Goal: Transaction & Acquisition: Purchase product/service

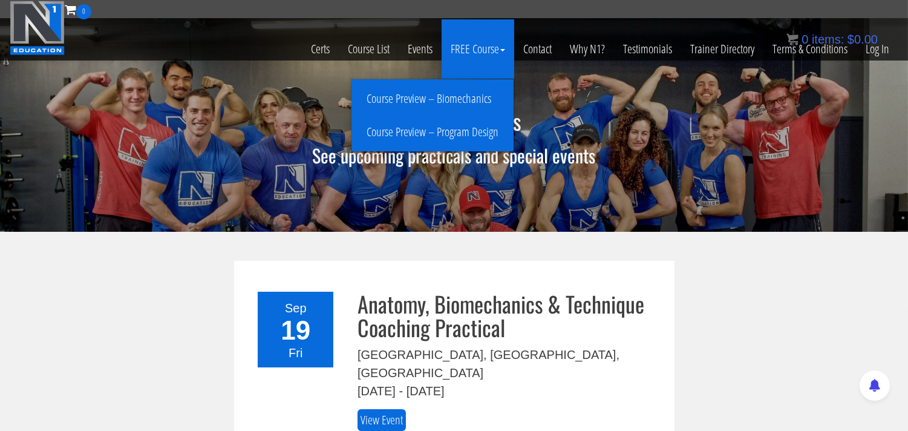
click at [455, 134] on link "Course Preview – Program Design" at bounding box center [432, 132] width 156 height 21
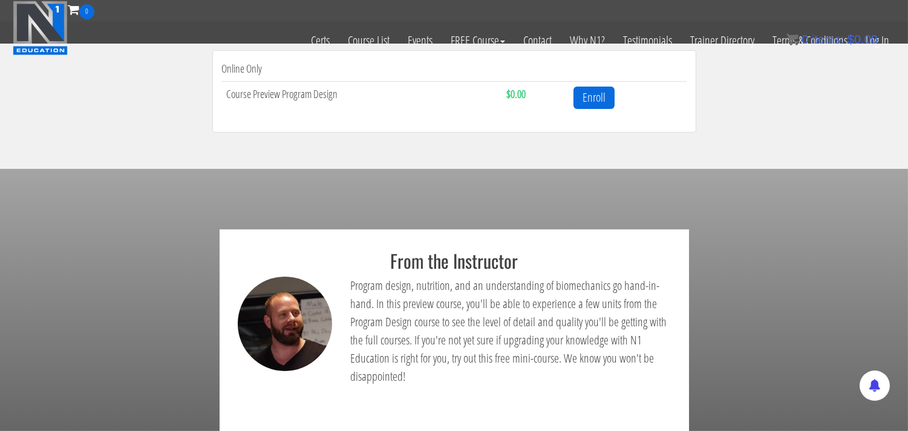
scroll to position [365, 0]
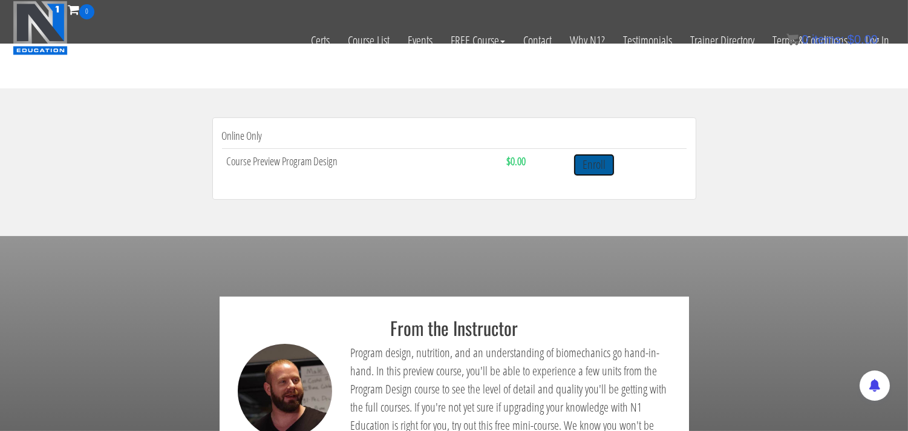
click at [596, 165] on link "Enroll" at bounding box center [593, 165] width 41 height 22
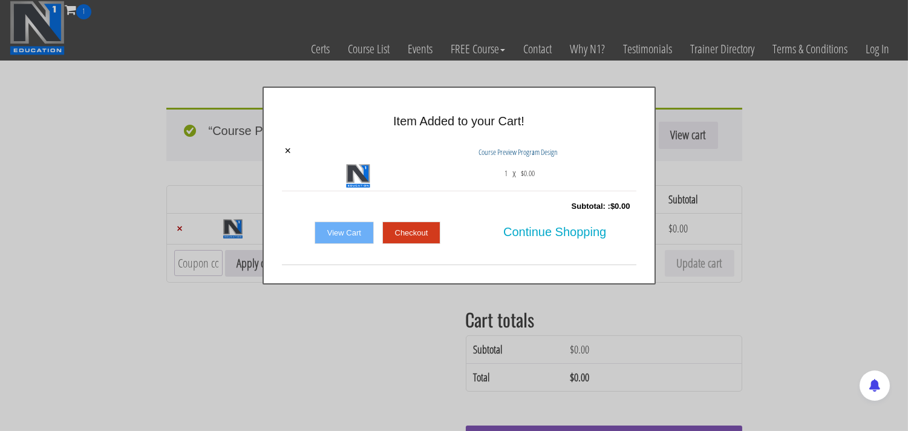
click at [406, 232] on link "Checkout" at bounding box center [411, 232] width 59 height 23
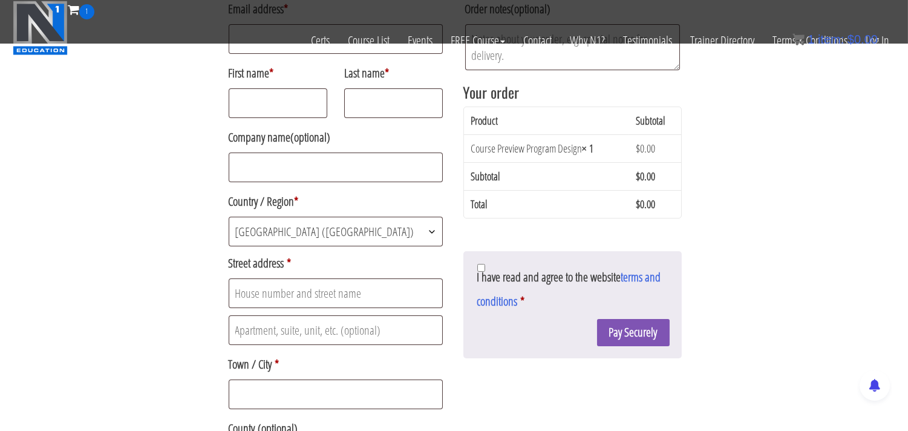
scroll to position [213, 0]
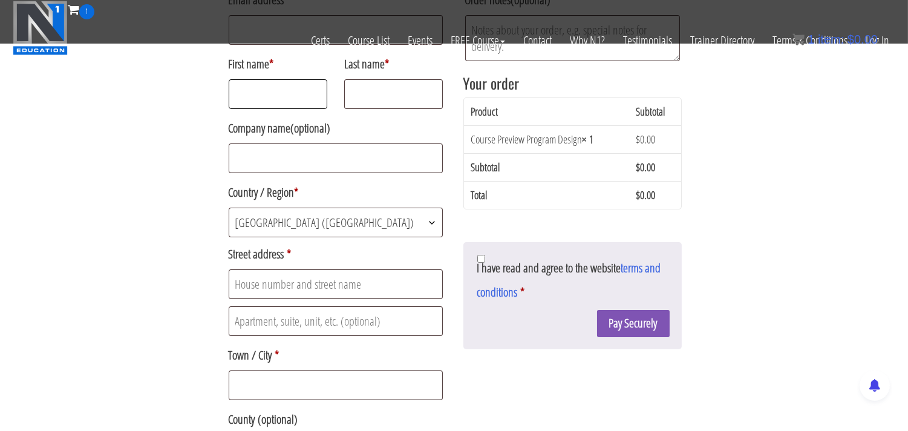
click at [270, 91] on input "First name *" at bounding box center [278, 94] width 99 height 30
type input "[PERSON_NAME]"
type input "[STREET_ADDRESS]"
type input "[GEOGRAPHIC_DATA]"
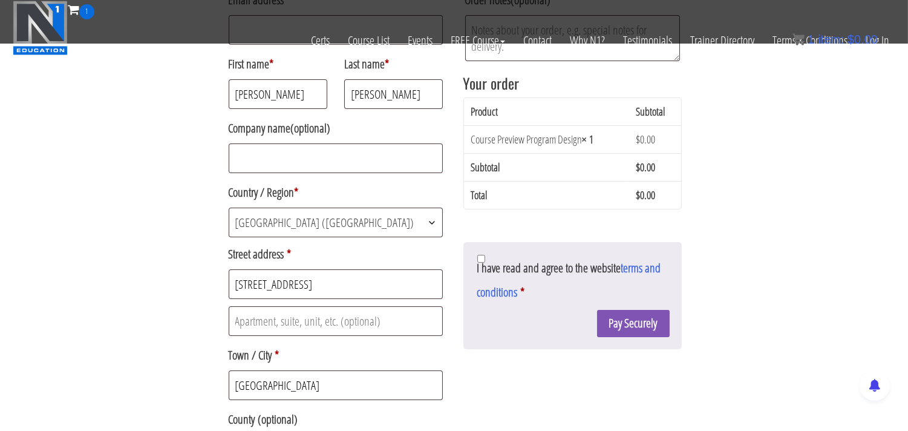
type input "G3 7LH"
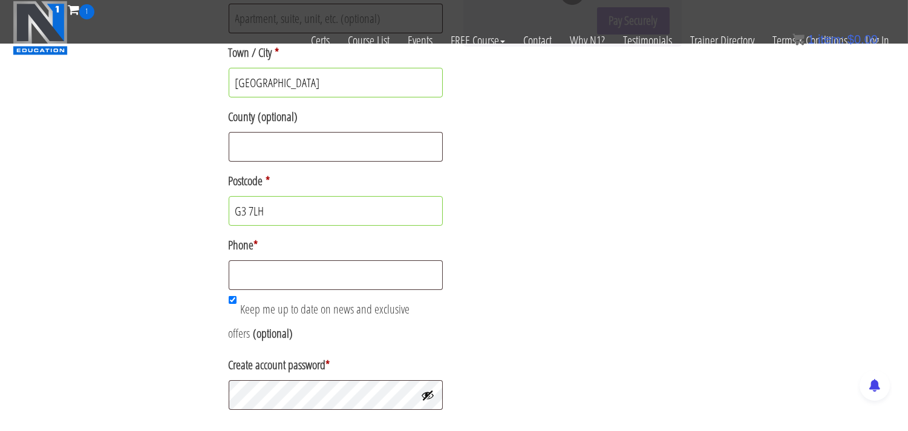
scroll to position [549, 0]
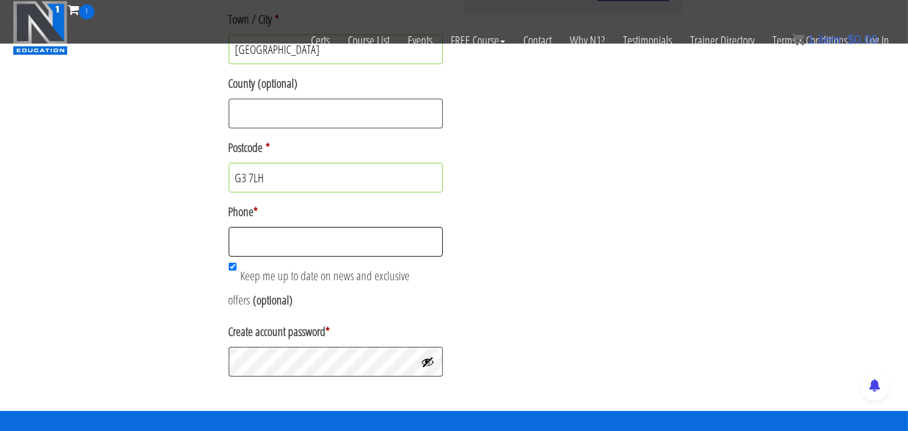
click at [262, 249] on input "Phone *" at bounding box center [336, 242] width 215 height 30
type input "[PHONE_NUMBER]"
type input "[EMAIL_ADDRESS][DOMAIN_NAME]"
type input "248659"
type input "19 merrick gardens"
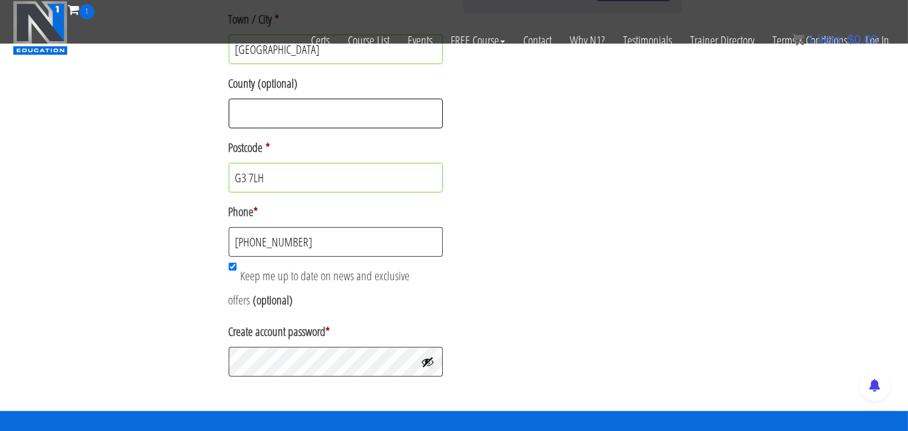
type input "[GEOGRAPHIC_DATA]"
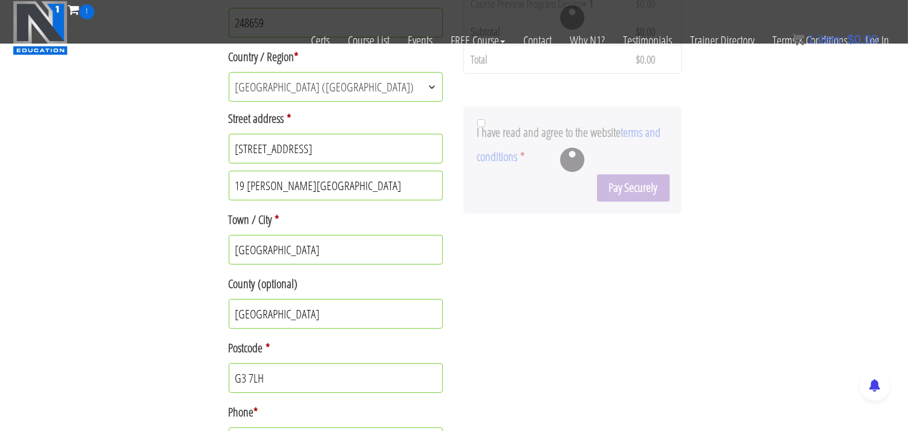
scroll to position [348, 0]
drag, startPoint x: 328, startPoint y: 191, endPoint x: 155, endPoint y: 190, distance: 172.3
click at [156, 194] on div "Returning customer? Click here to login If you have shopped with us before, ple…" at bounding box center [454, 132] width 908 height 960
click at [480, 124] on div at bounding box center [572, 161] width 218 height 107
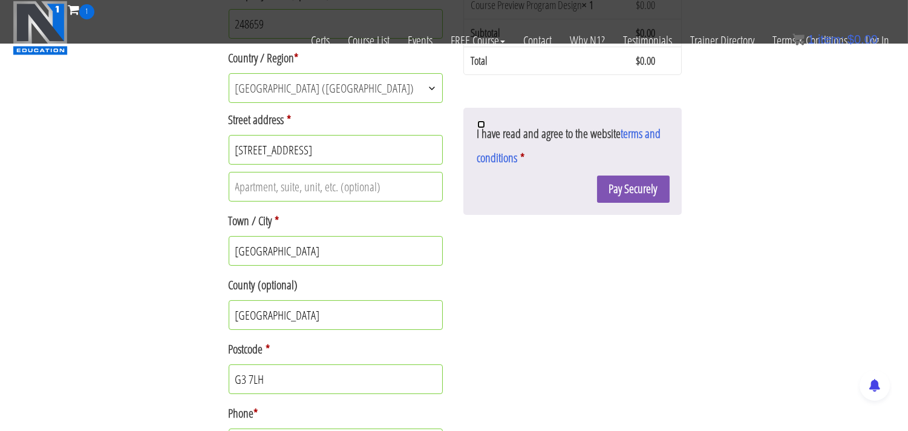
click at [481, 127] on input "I have read and agree to the website terms and conditions *" at bounding box center [481, 124] width 8 height 8
checkbox input "true"
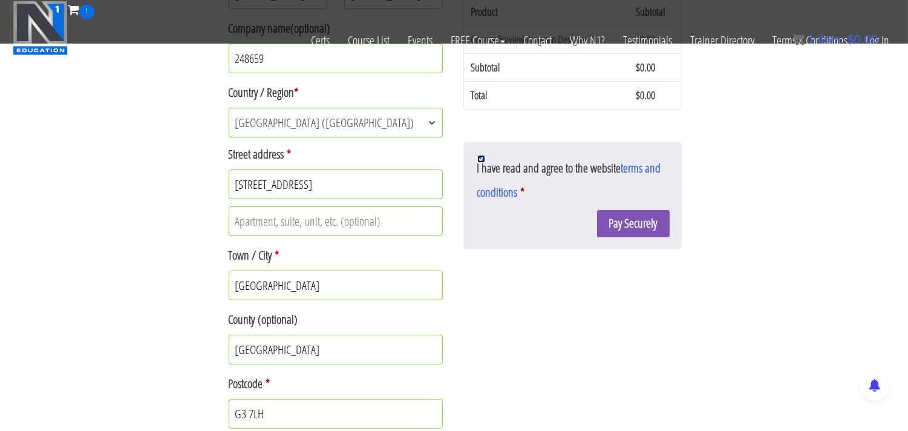
scroll to position [365, 0]
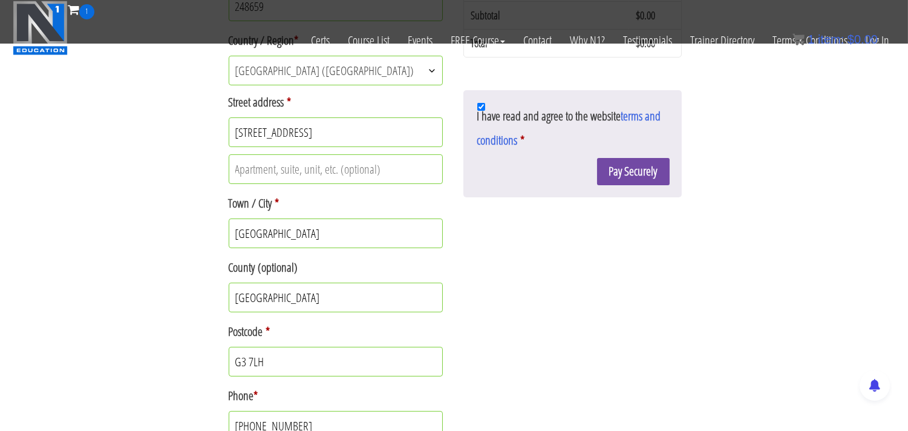
click at [636, 174] on button "Pay Securely" at bounding box center [633, 171] width 73 height 27
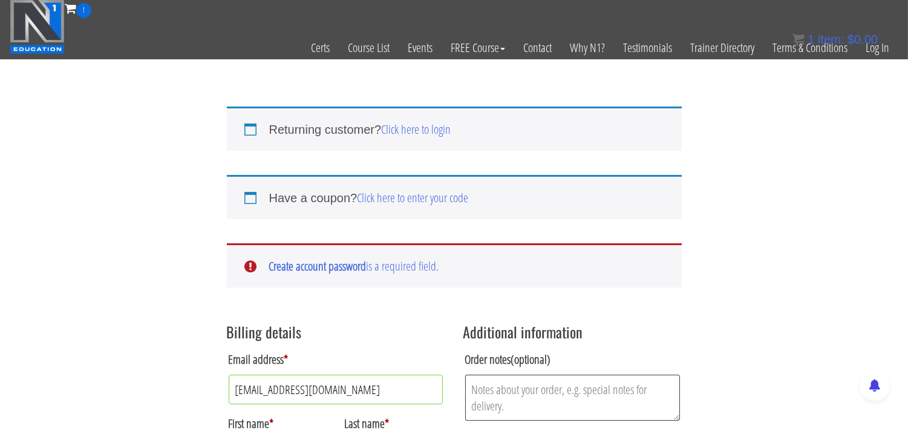
scroll to position [0, 0]
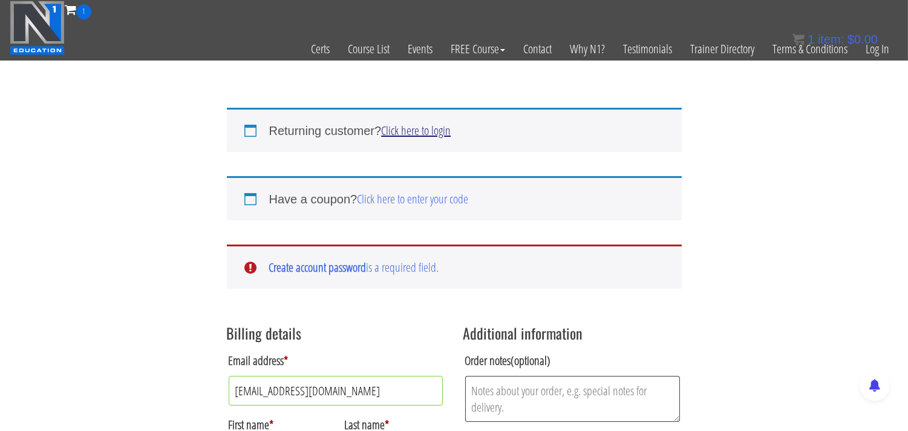
click at [416, 134] on link "Click here to login" at bounding box center [416, 130] width 70 height 16
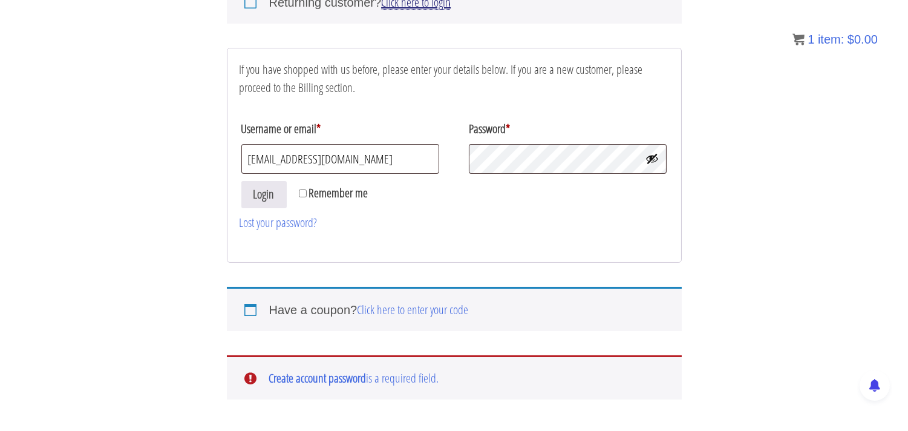
scroll to position [146, 0]
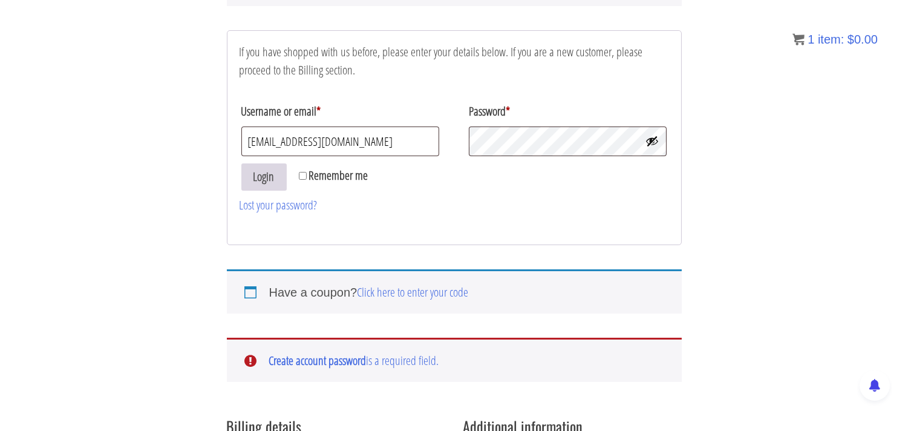
click at [262, 174] on button "Login" at bounding box center [263, 176] width 45 height 27
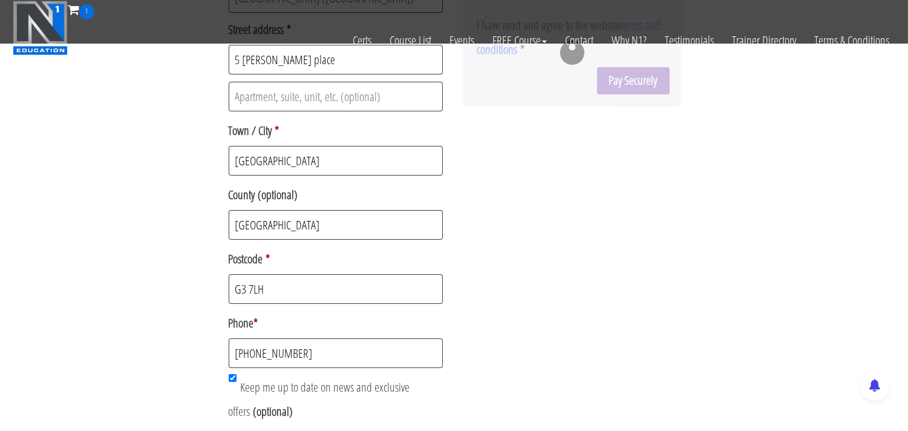
scroll to position [258, 0]
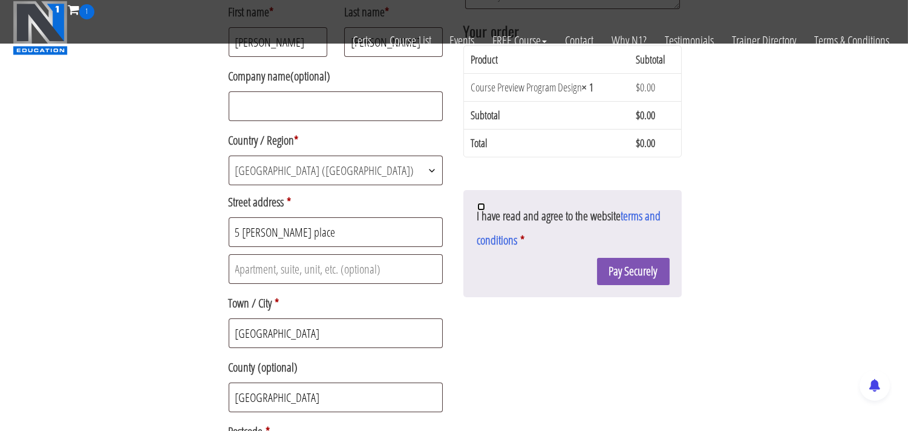
click at [478, 206] on input "I have read and agree to the website terms and conditions *" at bounding box center [481, 207] width 8 height 8
checkbox input "true"
click at [623, 273] on button "Pay Securely" at bounding box center [633, 271] width 73 height 27
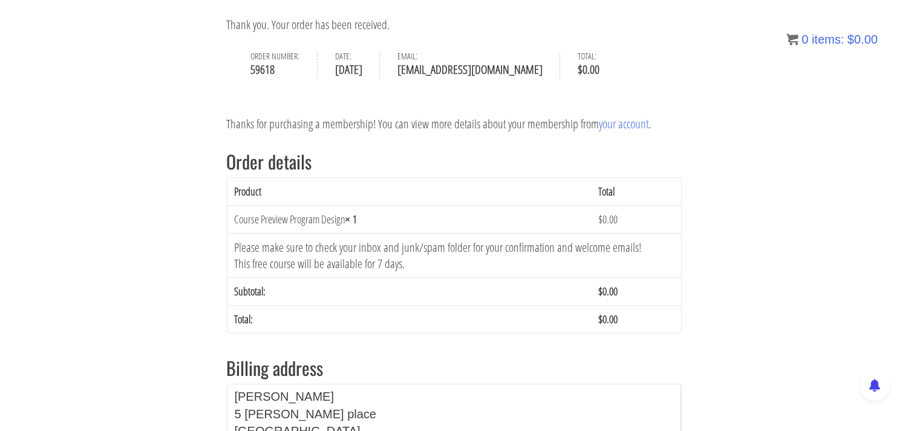
scroll to position [5, 0]
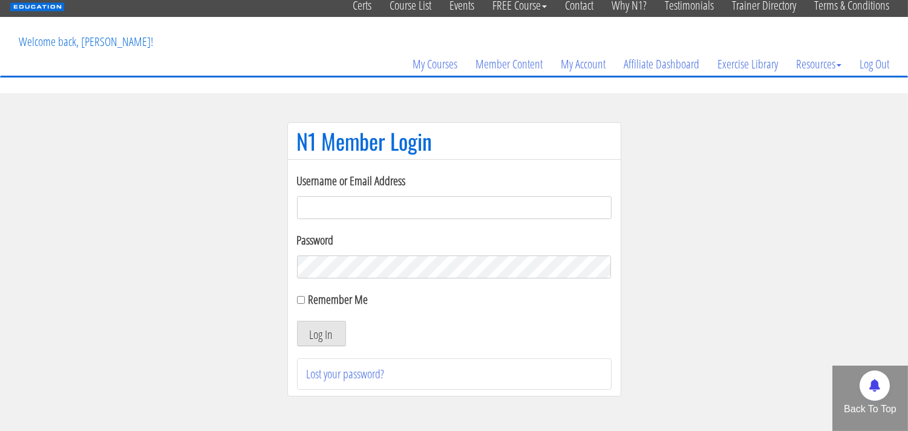
scroll to position [67, 0]
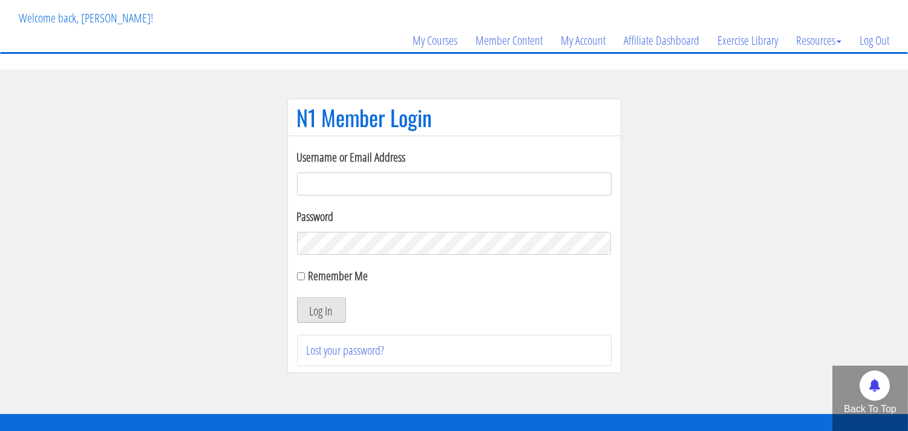
type input "[EMAIL_ADDRESS][DOMAIN_NAME]"
click at [321, 313] on button "Log In" at bounding box center [321, 309] width 49 height 25
click at [321, 310] on button "Log In" at bounding box center [321, 309] width 49 height 25
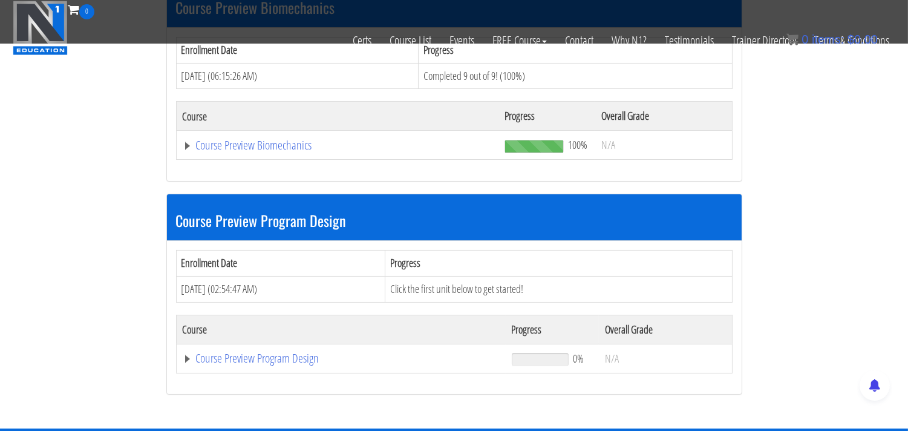
scroll to position [268, 0]
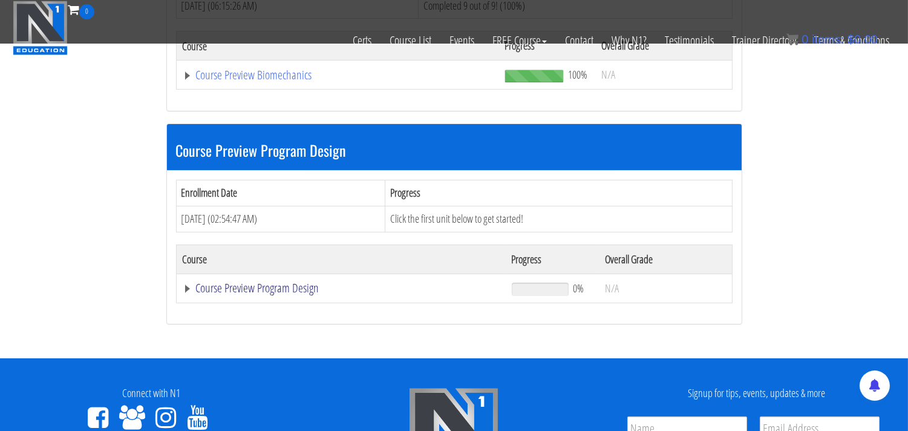
click at [234, 81] on link "Course Preview Program Design" at bounding box center [338, 75] width 310 height 12
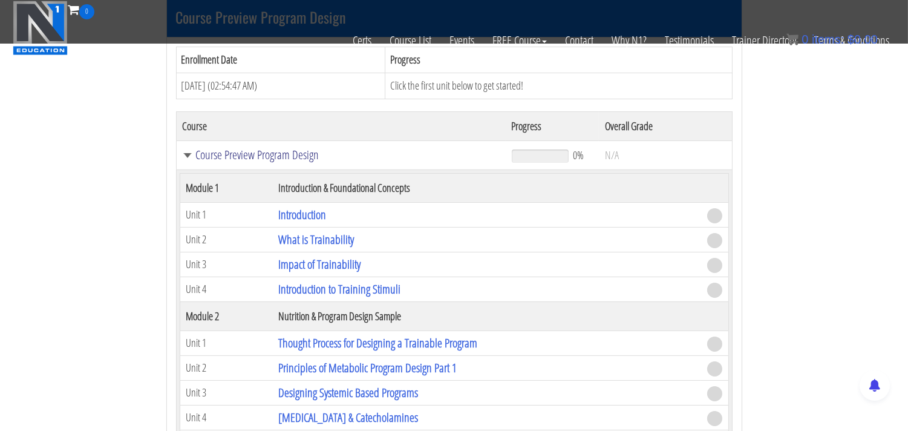
scroll to position [403, 0]
click at [313, 215] on link "Introduction" at bounding box center [302, 213] width 48 height 16
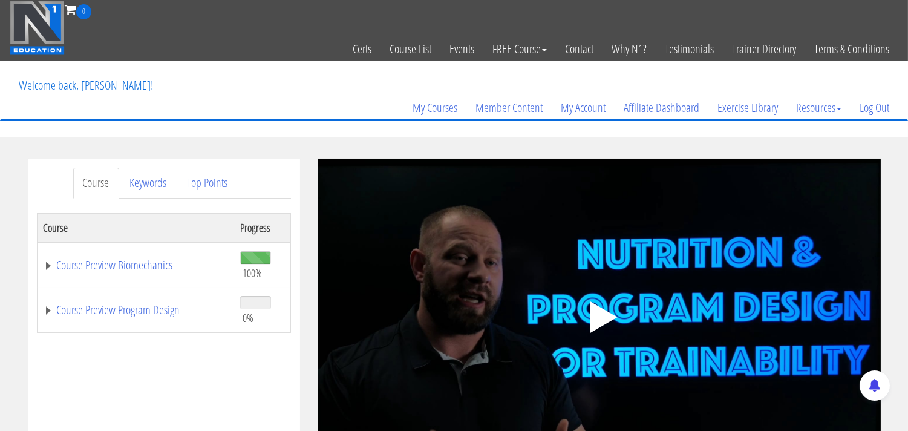
scroll to position [67, 0]
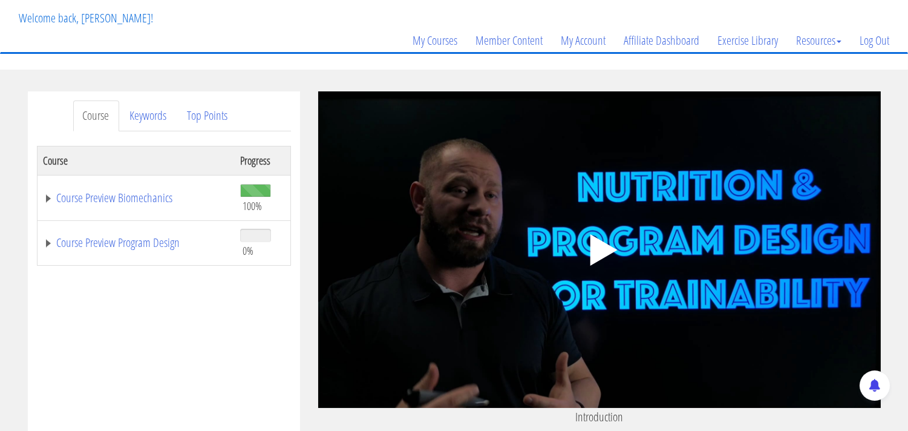
click at [600, 255] on polygon at bounding box center [603, 249] width 27 height 31
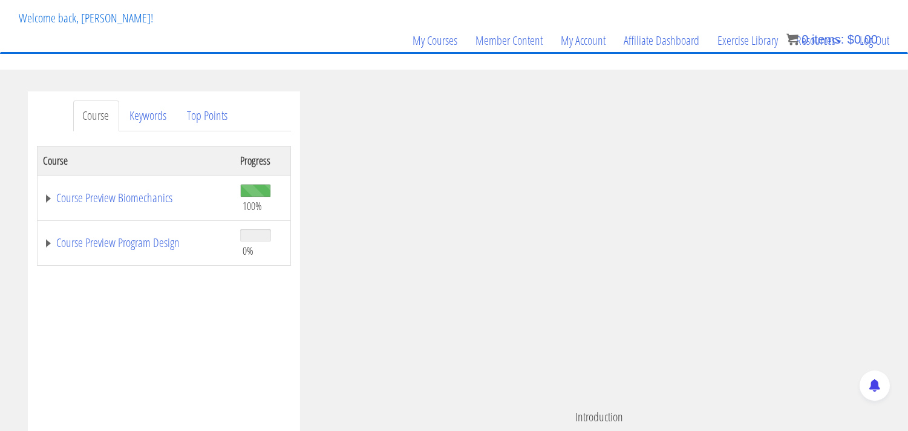
scroll to position [262, 0]
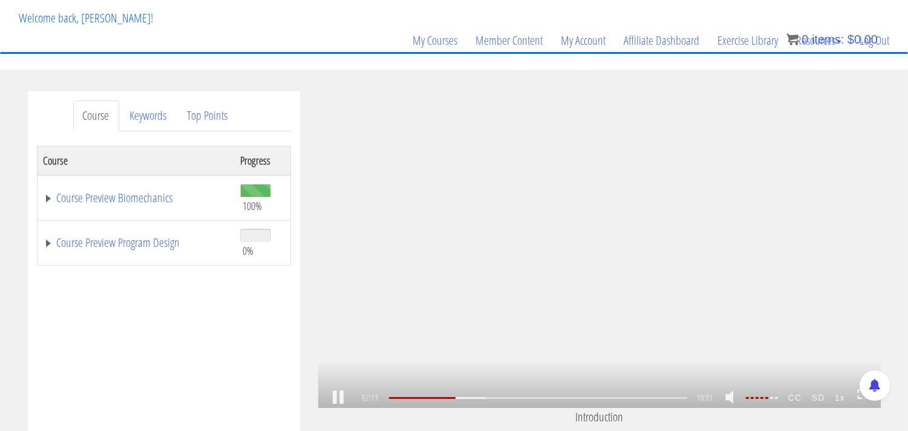
click at [340, 397] on link at bounding box center [338, 397] width 21 height 0
click at [336, 397] on link at bounding box center [338, 397] width 21 height 0
click at [335, 397] on link at bounding box center [338, 397] width 21 height 0
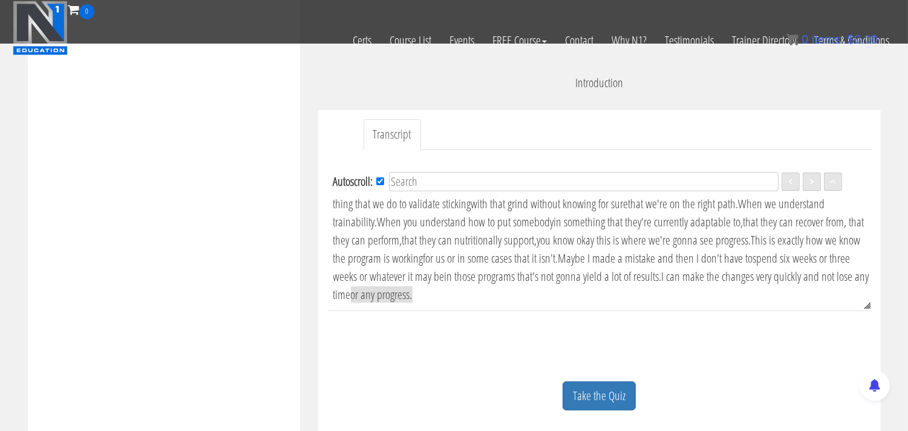
scroll to position [336, 0]
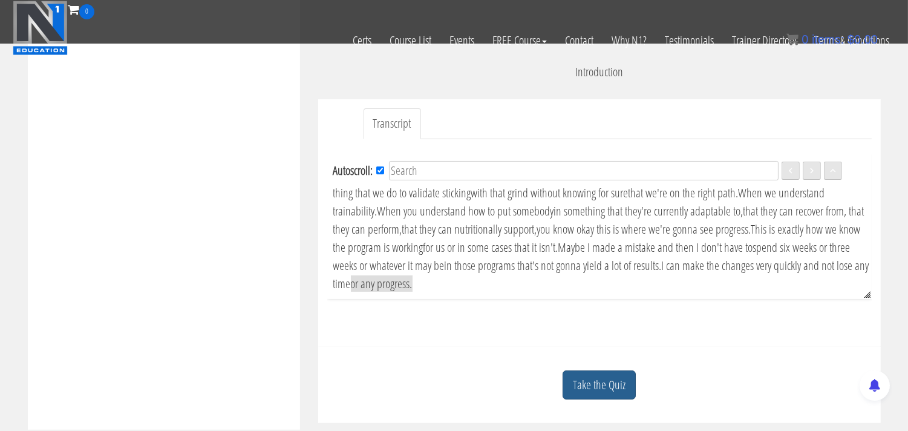
click at [600, 388] on link "Take the Quiz" at bounding box center [598, 385] width 73 height 30
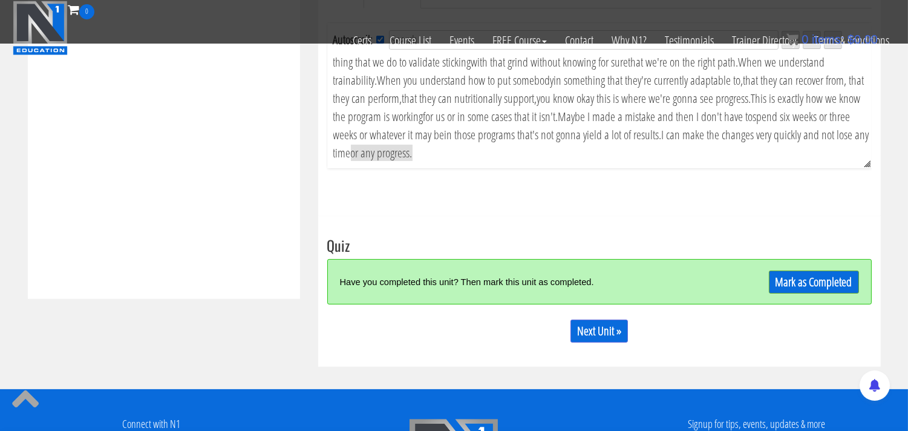
scroll to position [470, 0]
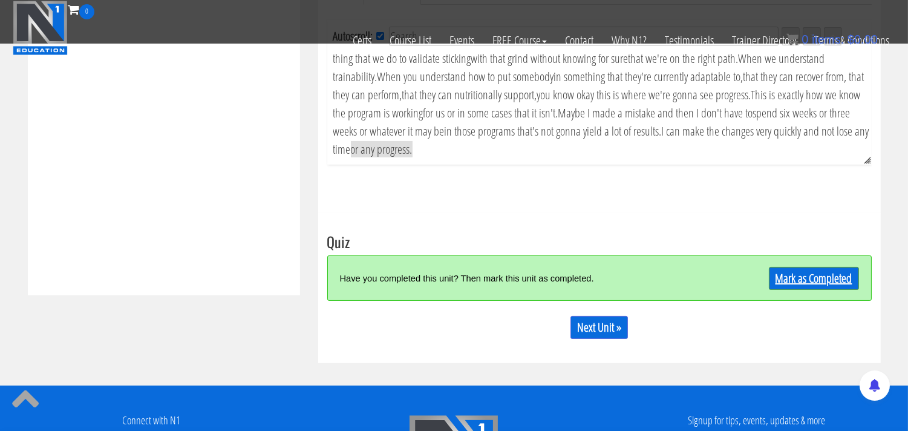
click at [814, 280] on link "Mark as Completed" at bounding box center [814, 278] width 90 height 23
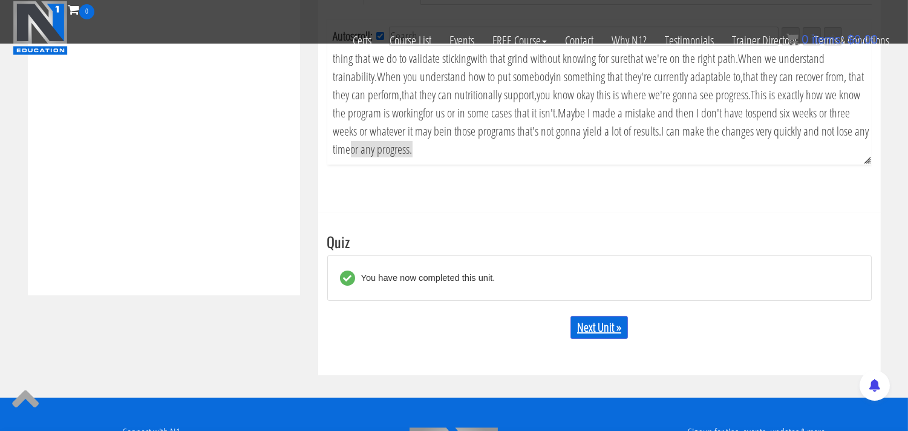
click at [599, 333] on link "Next Unit »" at bounding box center [598, 327] width 57 height 23
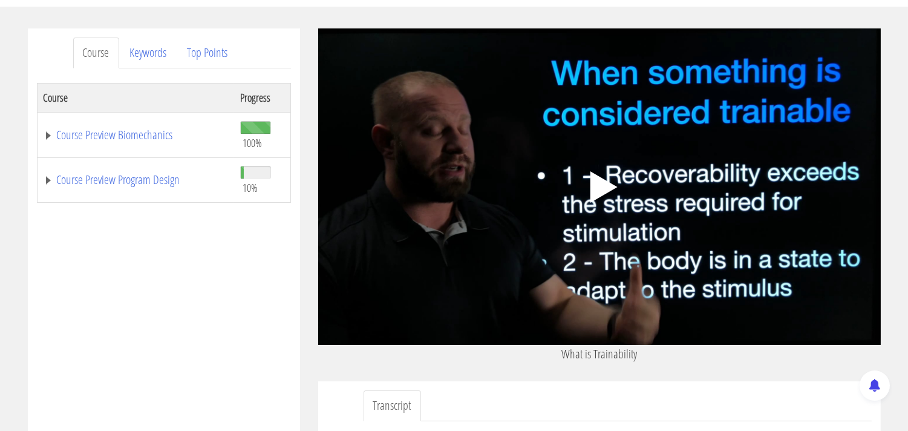
scroll to position [134, 0]
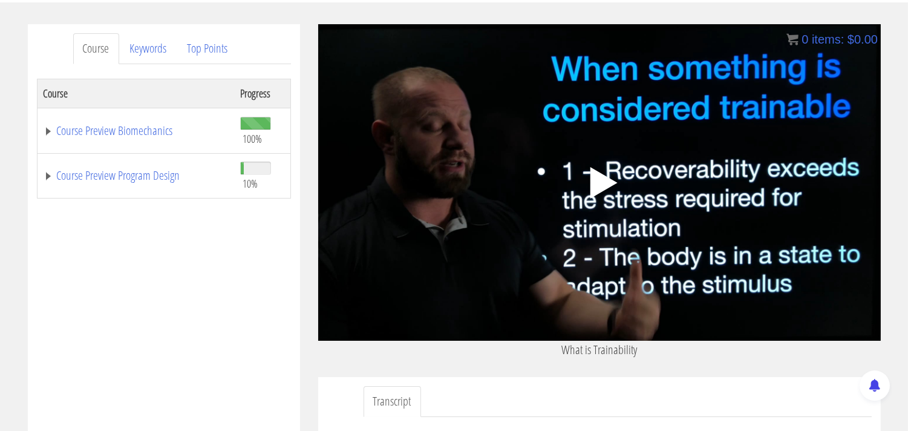
click polygon
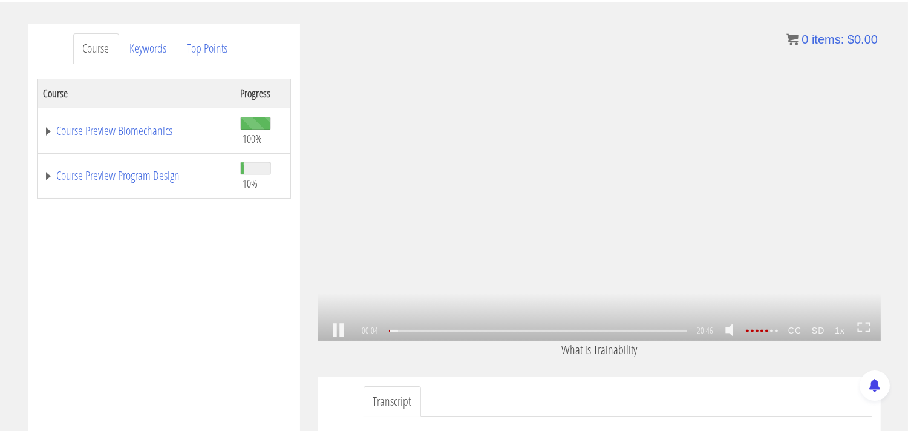
click link
